Goal: Information Seeking & Learning: Learn about a topic

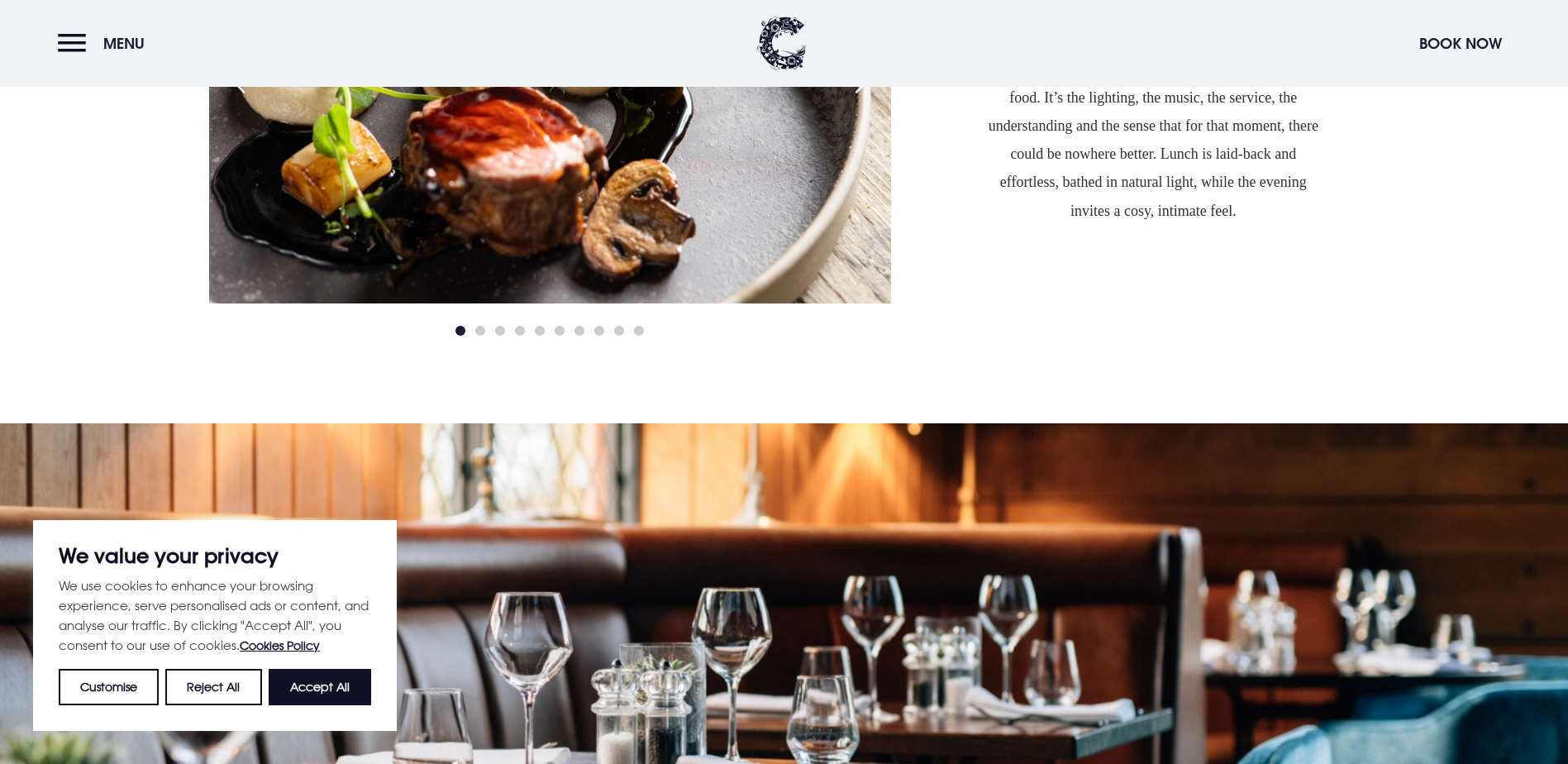
scroll to position [1901, 0]
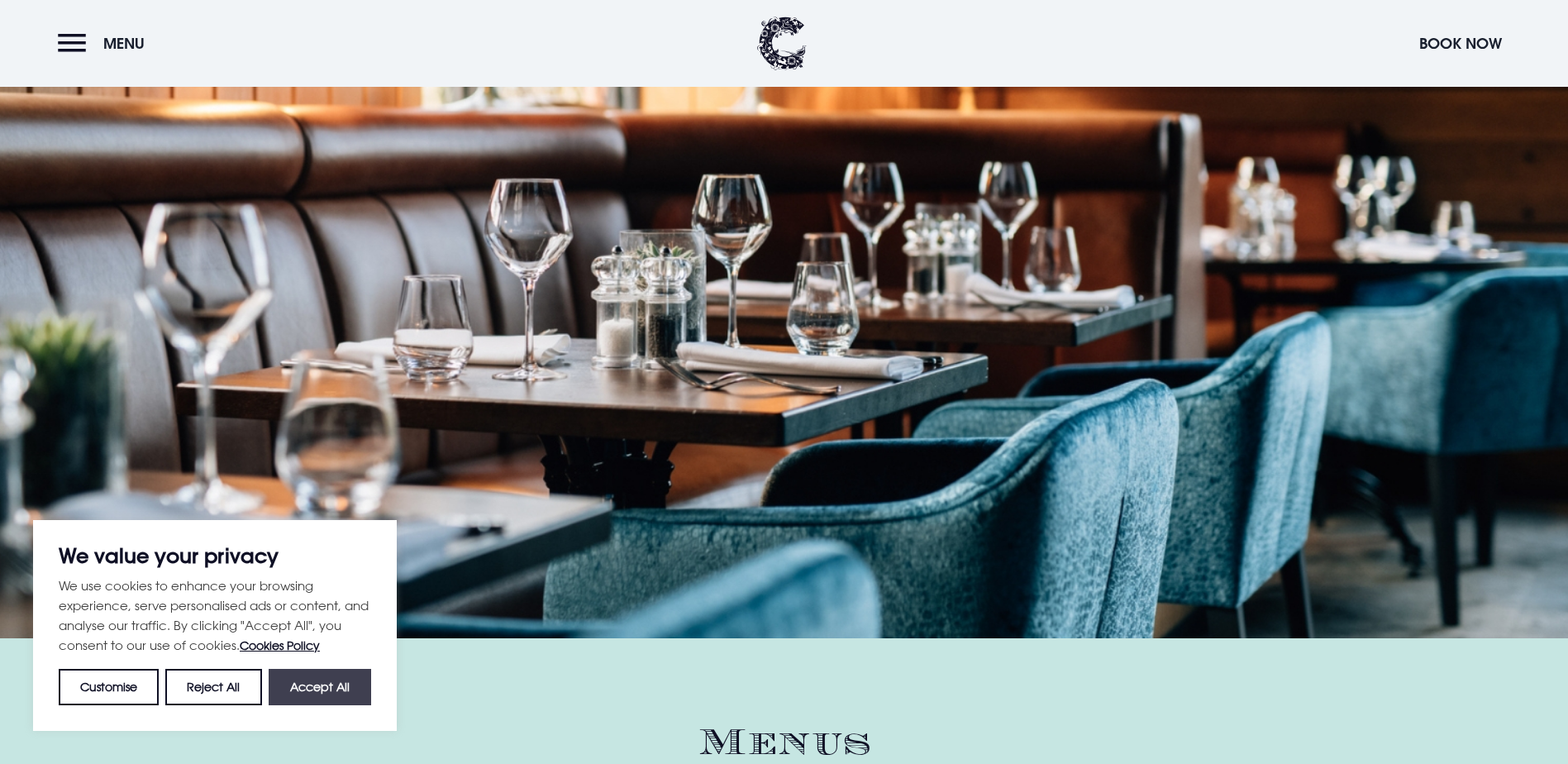
drag, startPoint x: 336, startPoint y: 687, endPoint x: 410, endPoint y: 610, distance: 106.8
click at [341, 675] on button "Accept All" at bounding box center [320, 688] width 103 height 37
checkbox input "true"
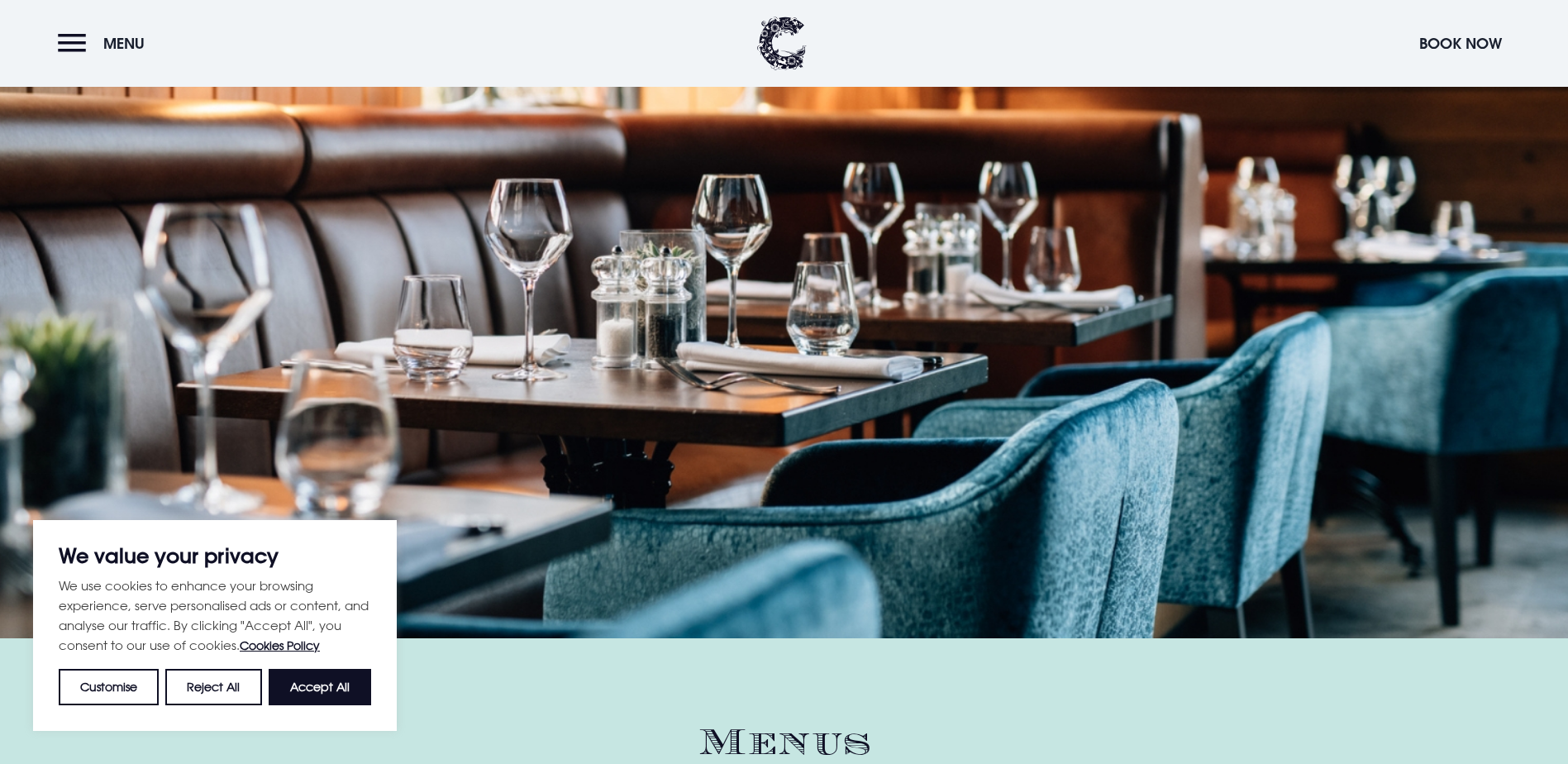
checkbox input "true"
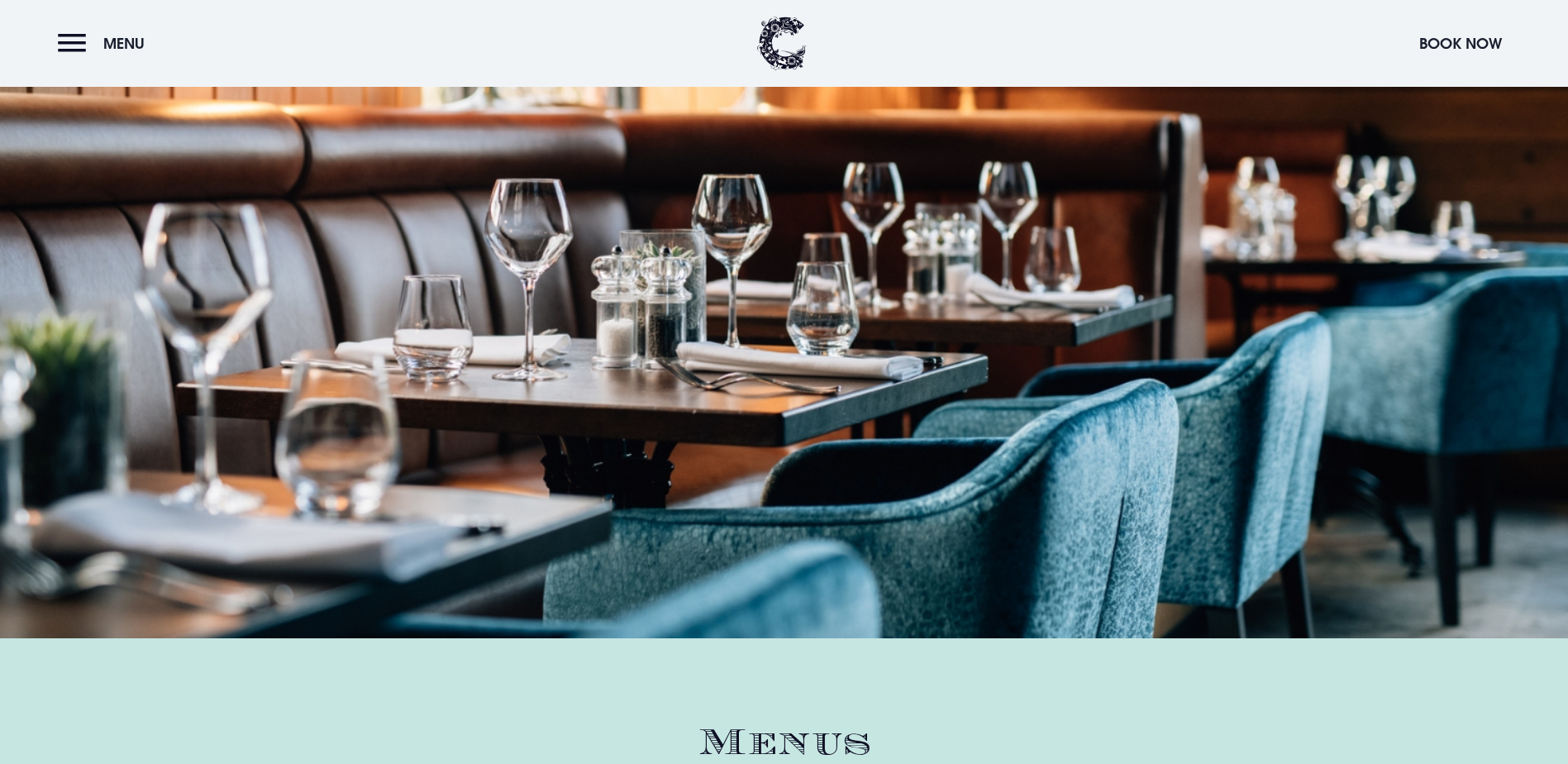
scroll to position [2398, 0]
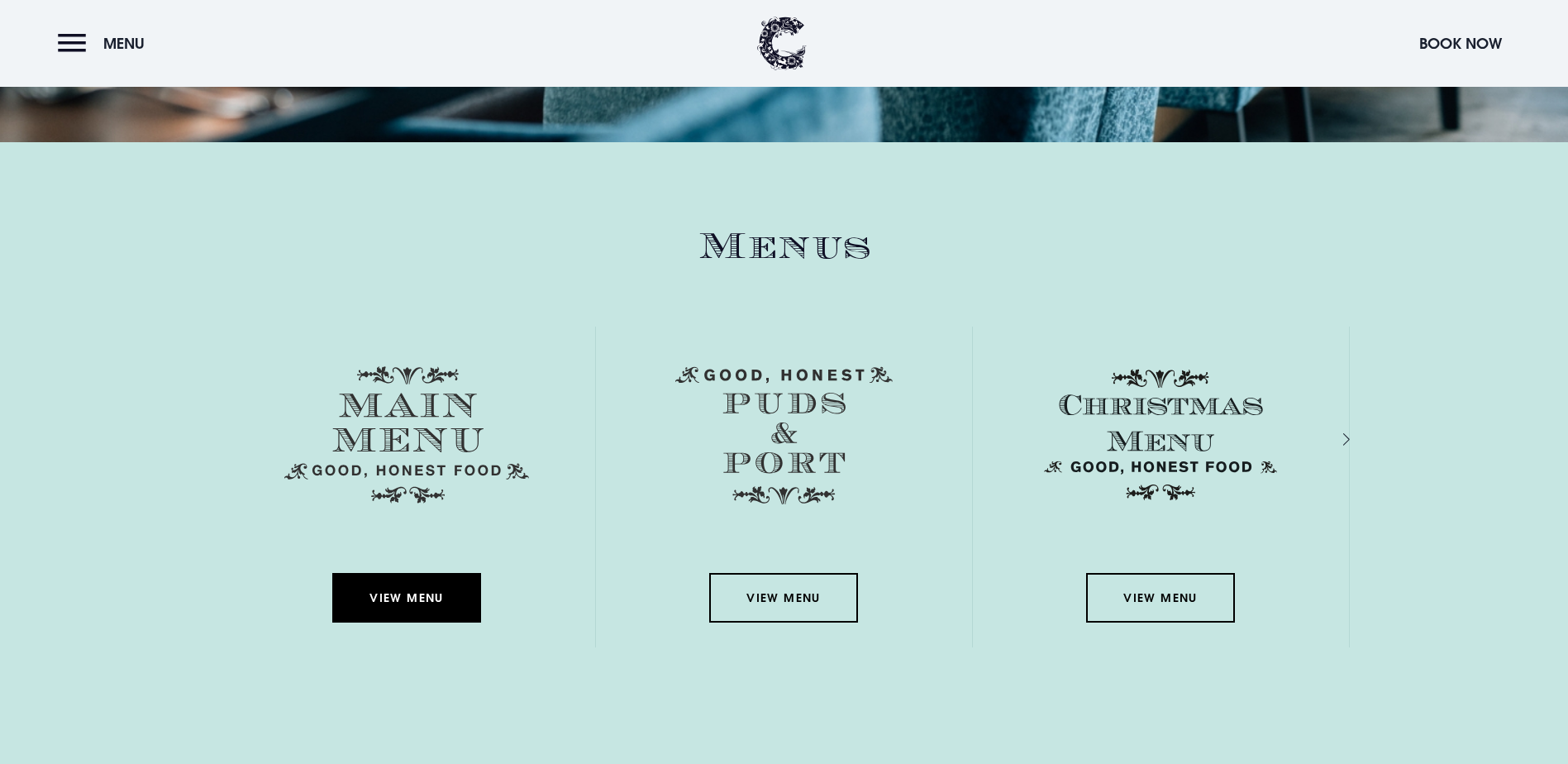
click at [404, 573] on link "View Menu" at bounding box center [407, 598] width 149 height 50
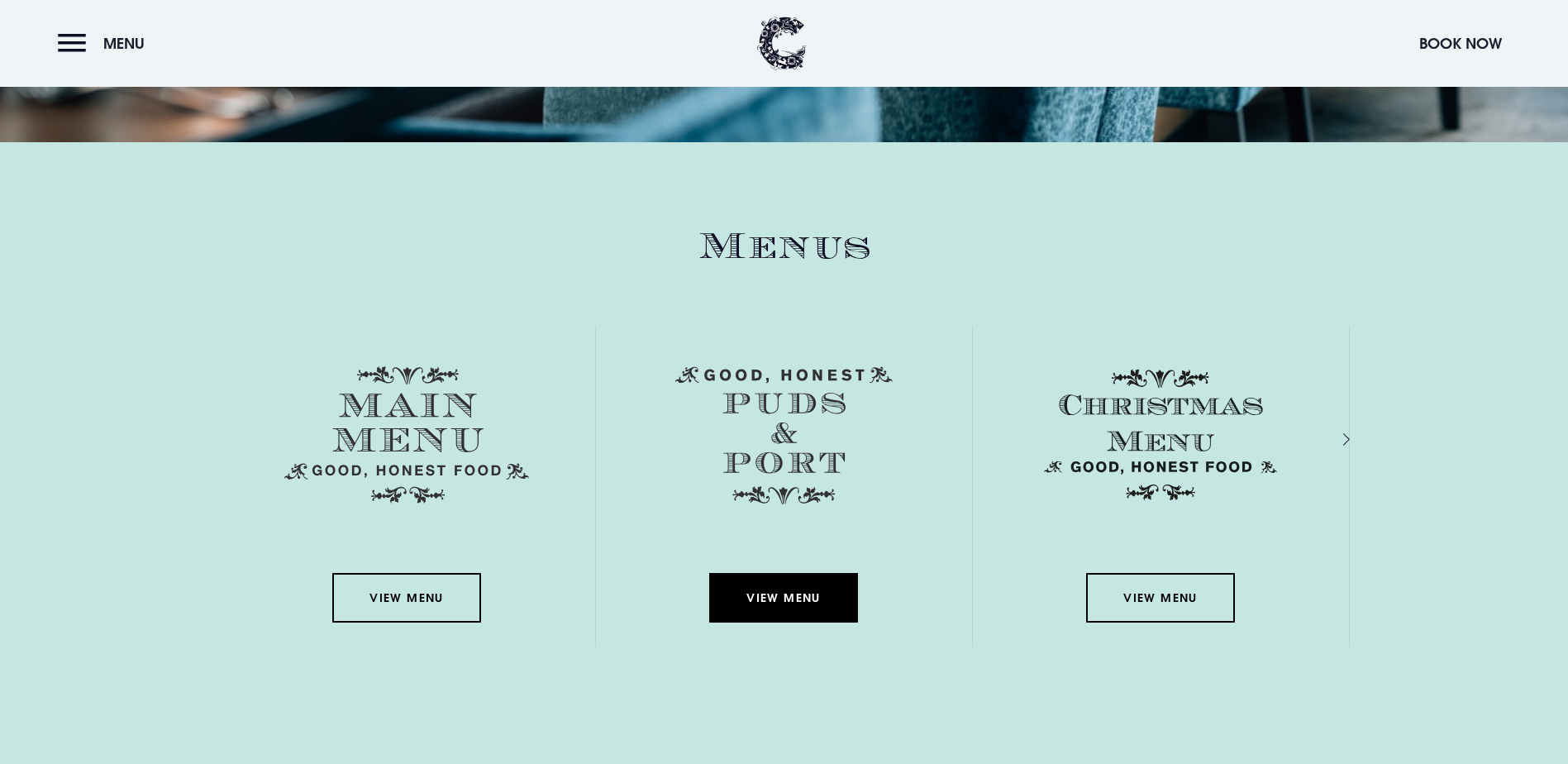
click at [841, 573] on link "View Menu" at bounding box center [784, 598] width 149 height 50
click at [779, 573] on link "View Menu" at bounding box center [784, 598] width 149 height 50
